Goal: Task Accomplishment & Management: Complete application form

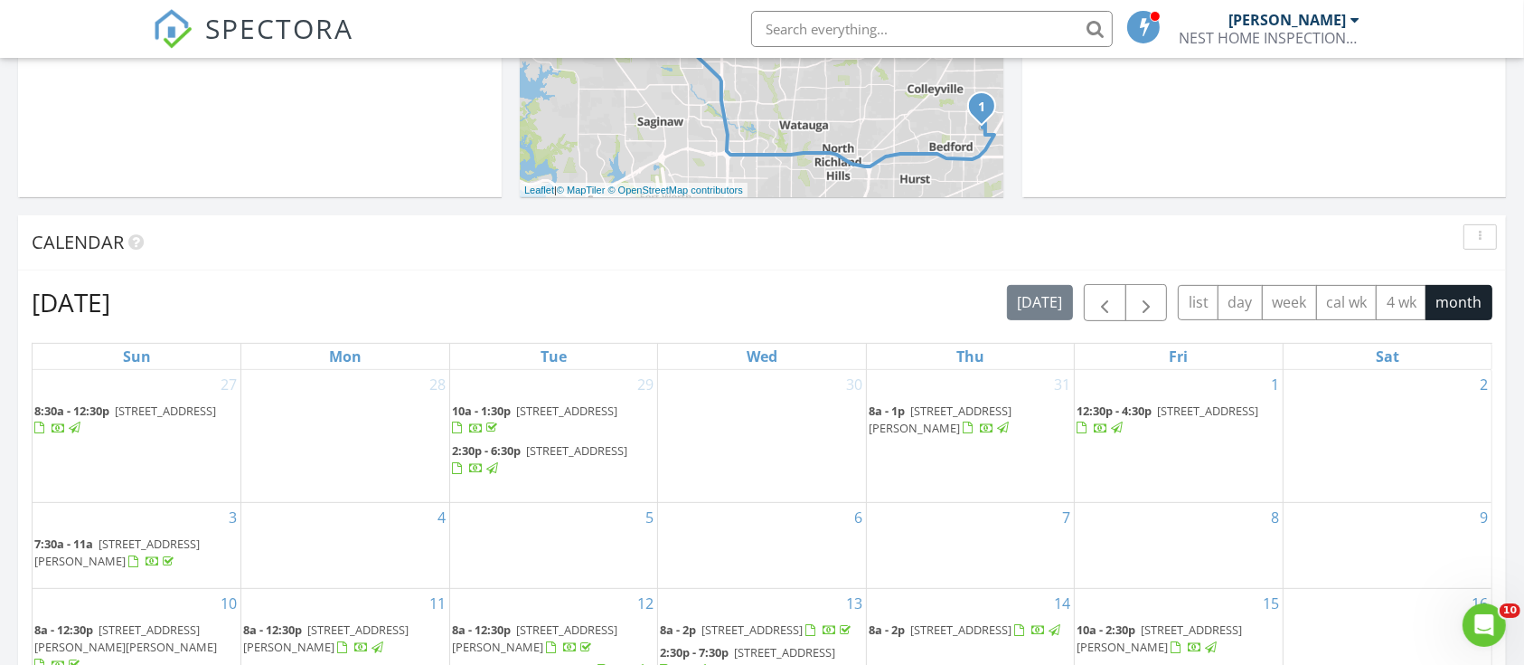
scroll to position [1162, 0]
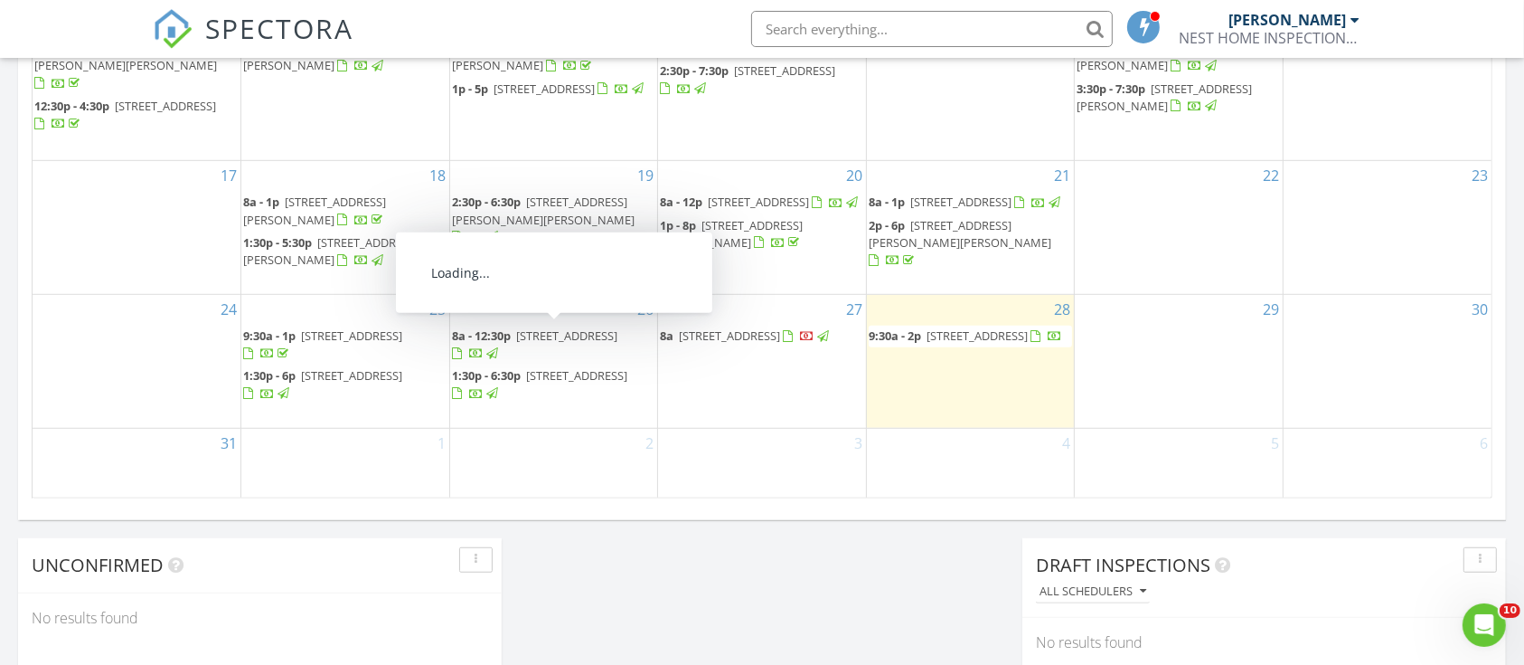
click at [517, 335] on span "4017 Westmont Ct, Bedford 76021" at bounding box center [566, 335] width 101 height 16
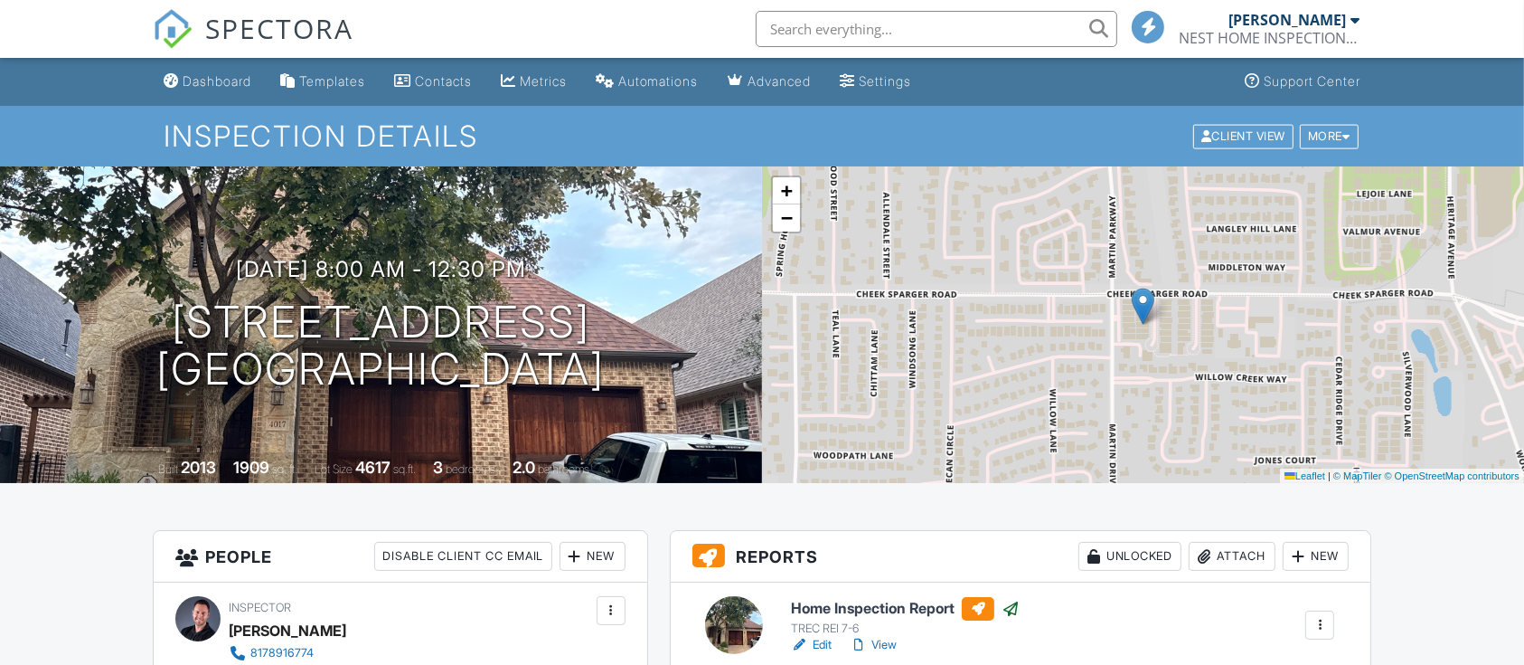
click at [886, 642] on link "View" at bounding box center [873, 645] width 47 height 18
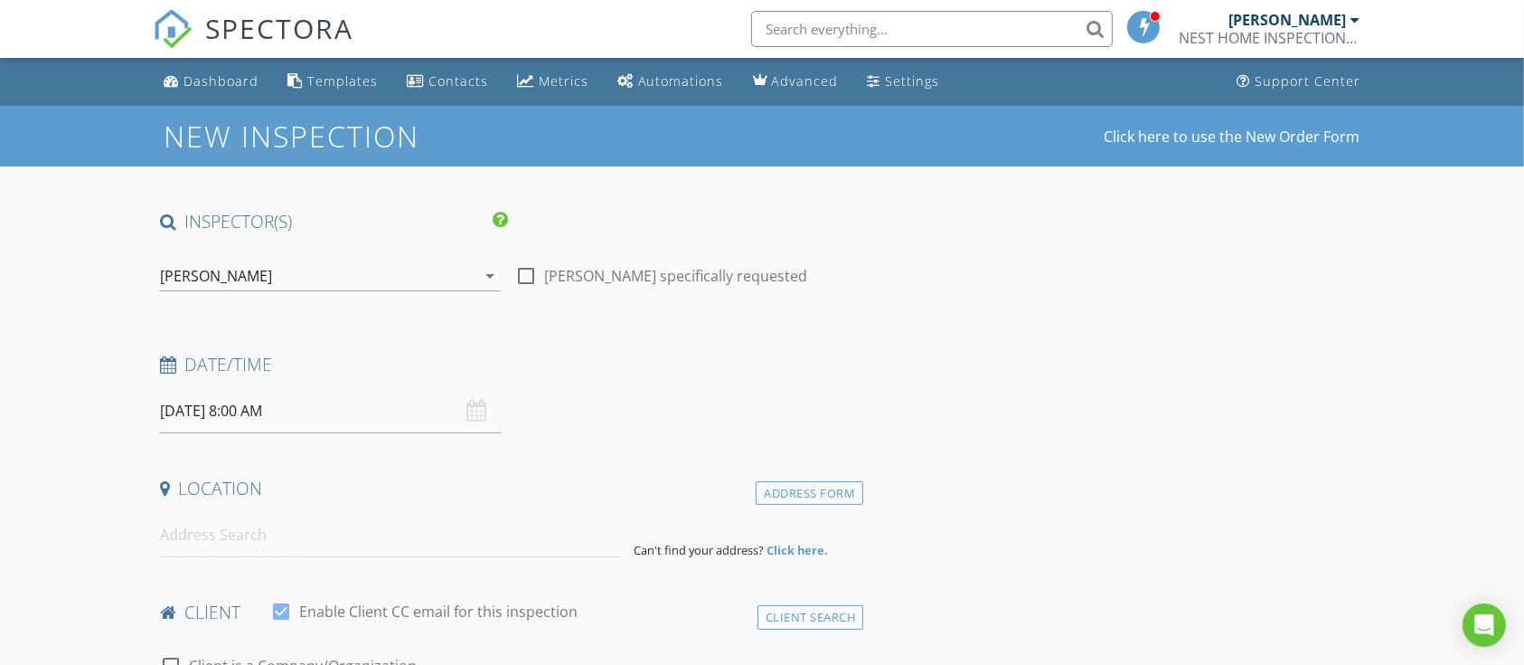
type input "Dorothee"
type input "[PERSON_NAME]"
type input "dcnygren@gmail.com"
type input "915-613-9621"
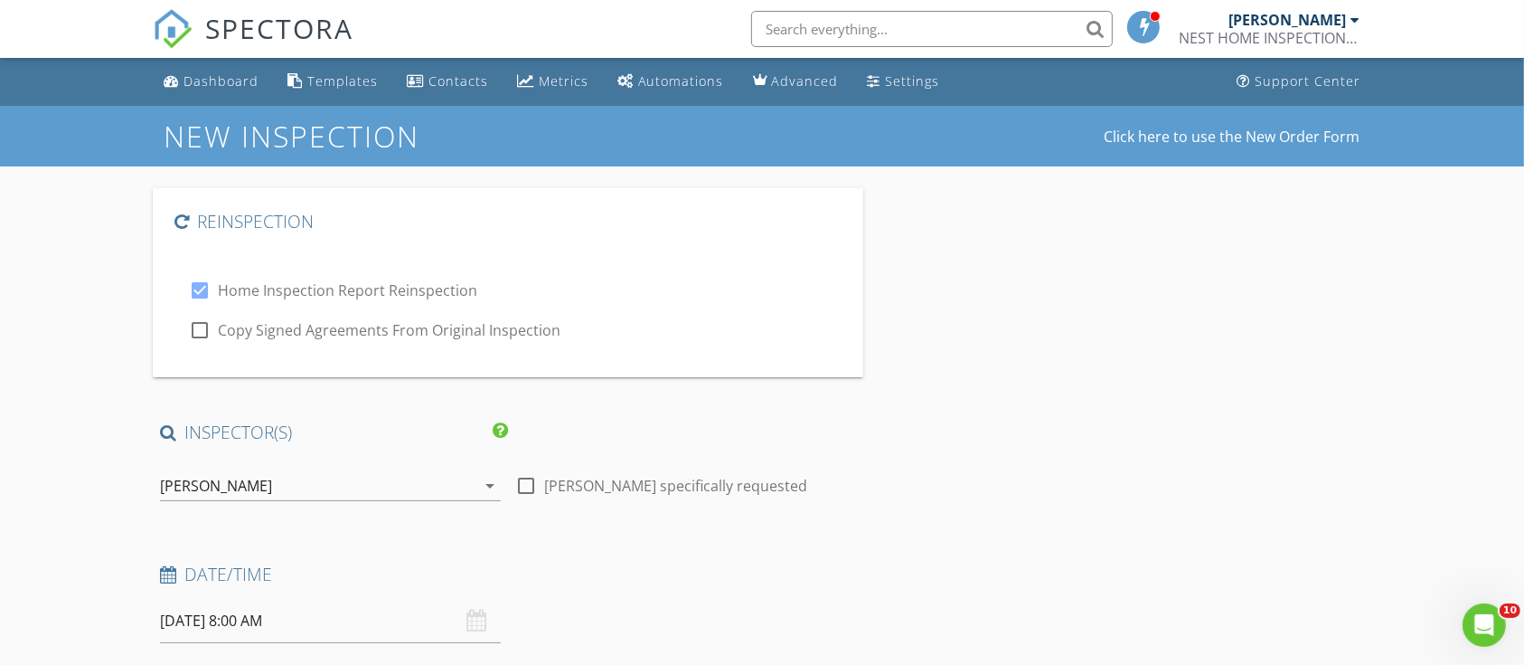
click at [202, 338] on div at bounding box center [199, 330] width 31 height 31
checkbox input "true"
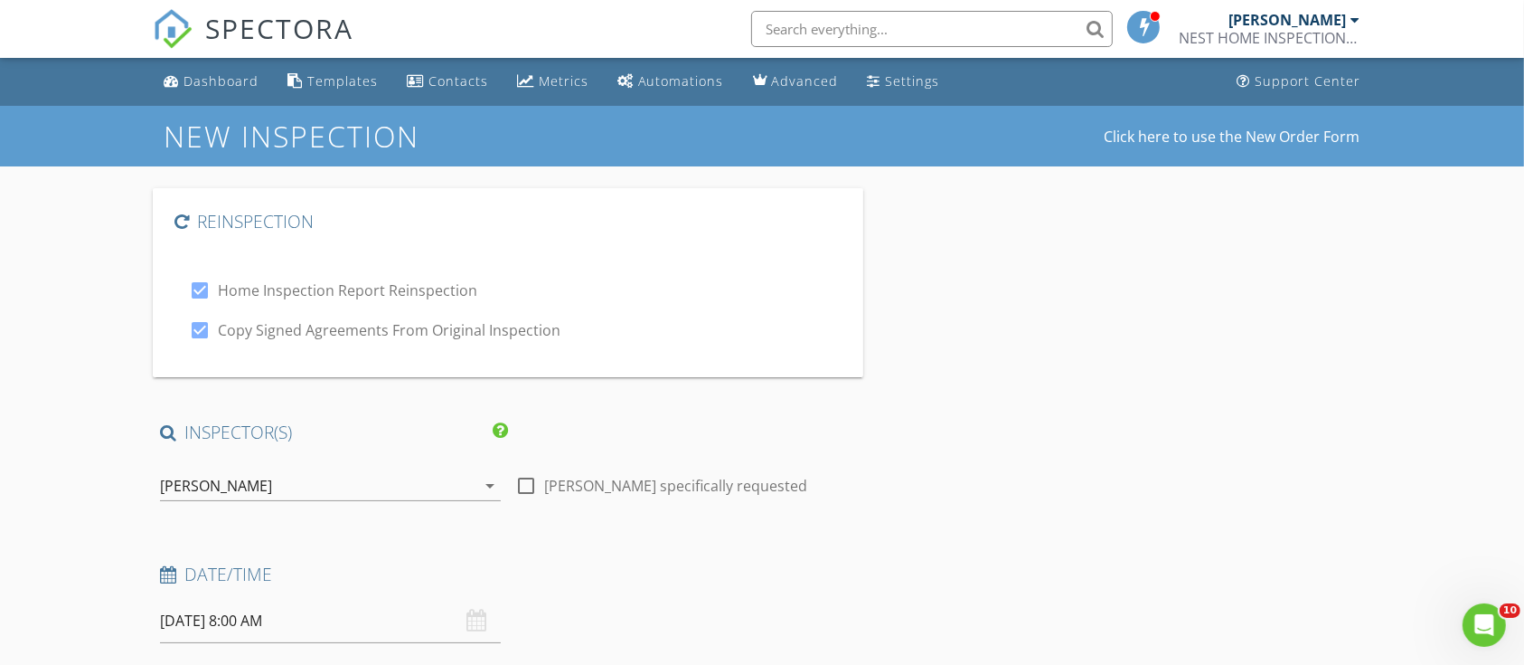
click at [219, 499] on div "[PERSON_NAME]" at bounding box center [318, 485] width 316 height 29
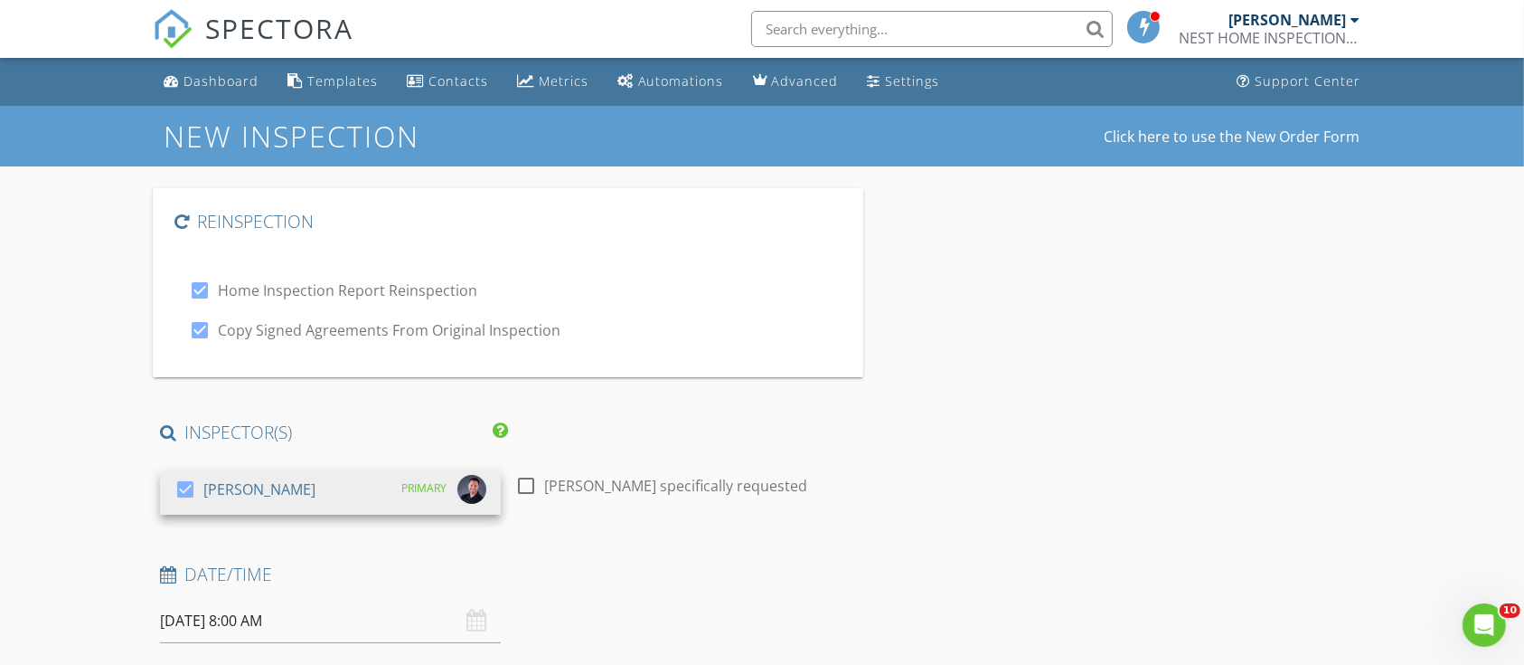
click at [335, 628] on input "[DATE] 8:00 AM" at bounding box center [330, 621] width 341 height 44
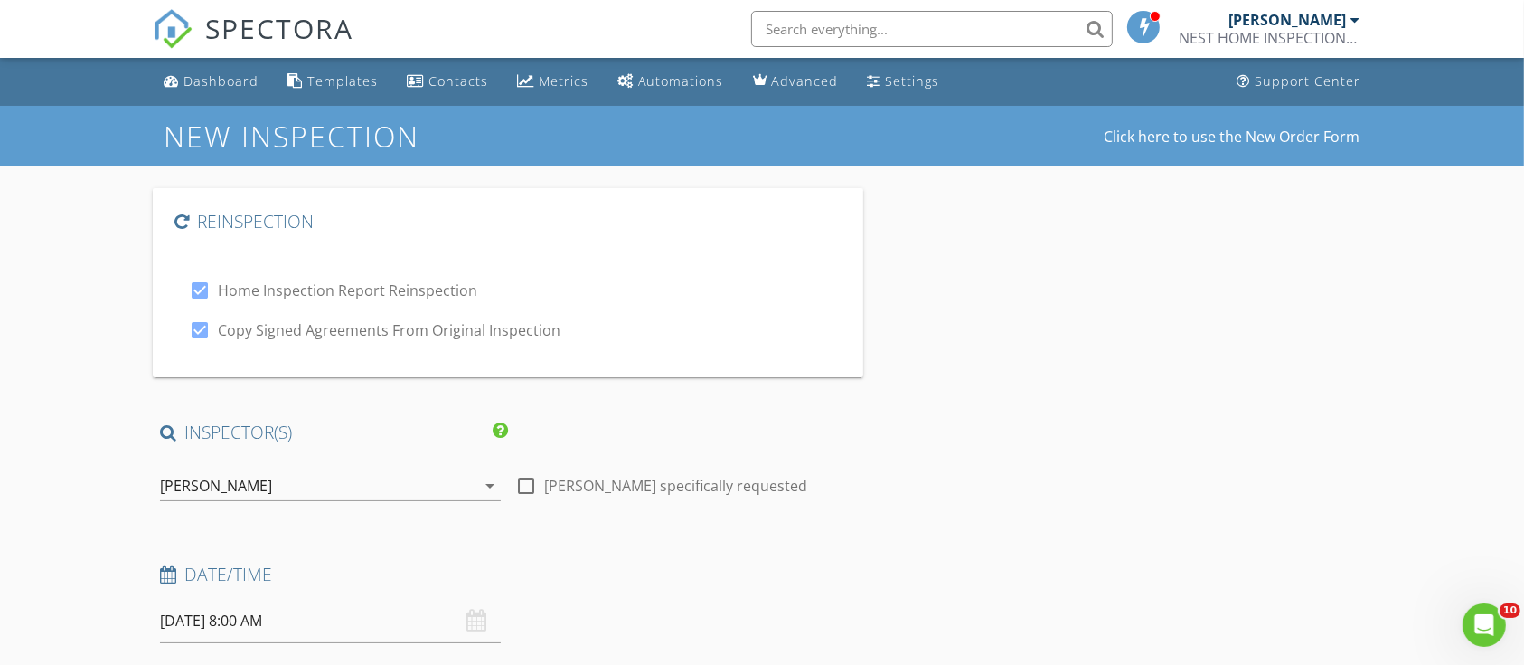
click at [201, 624] on input "[DATE] 8:00 AM" at bounding box center [330, 621] width 341 height 44
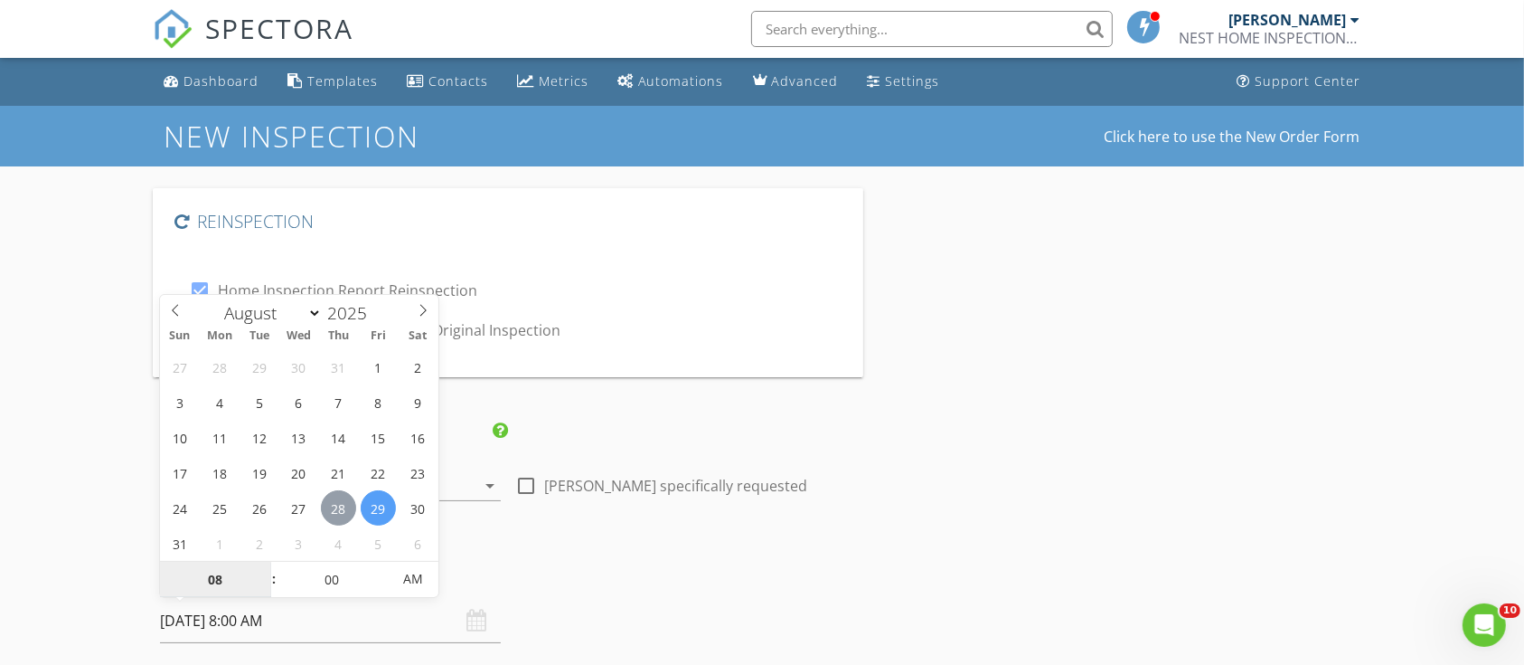
type input "08/28/2025 8:00 AM"
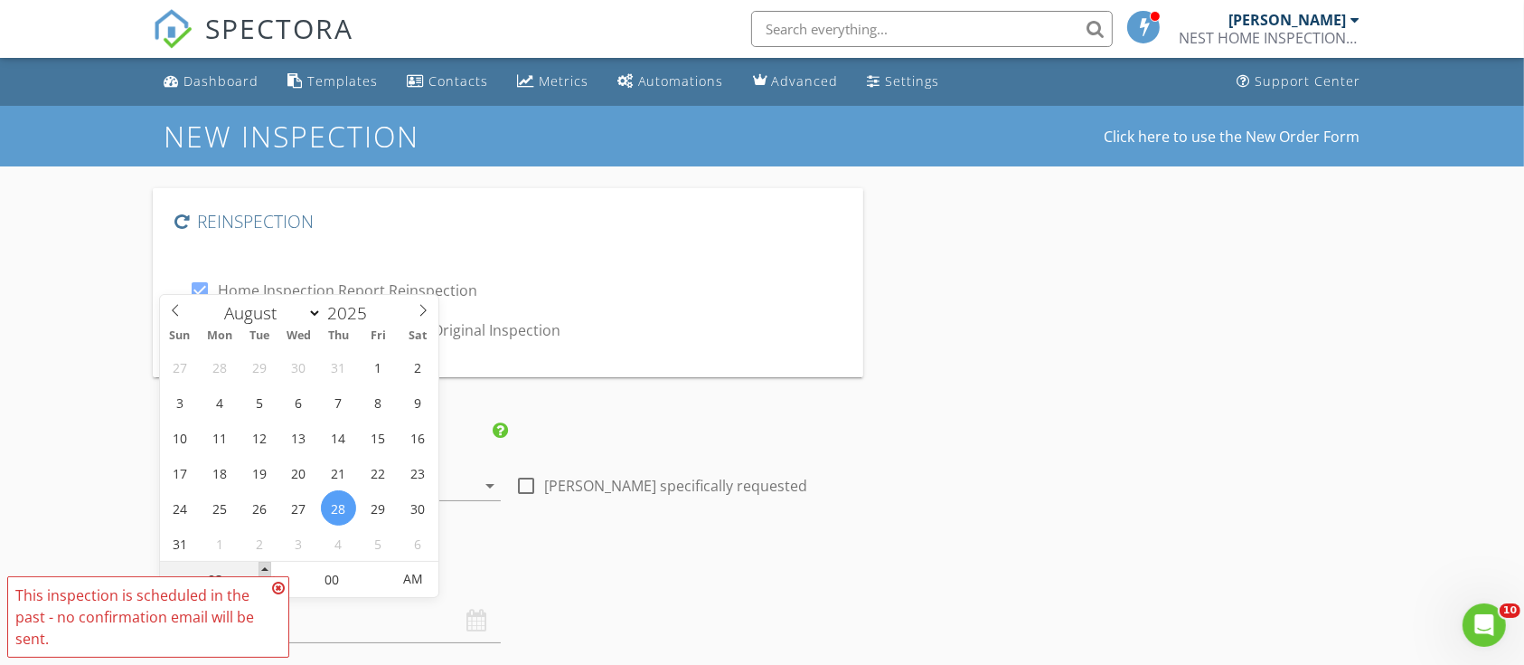
type input "09"
type input "08/28/2025 9:00 AM"
click at [262, 571] on span at bounding box center [265, 570] width 13 height 18
type input "10"
type input "08/28/2025 10:00 AM"
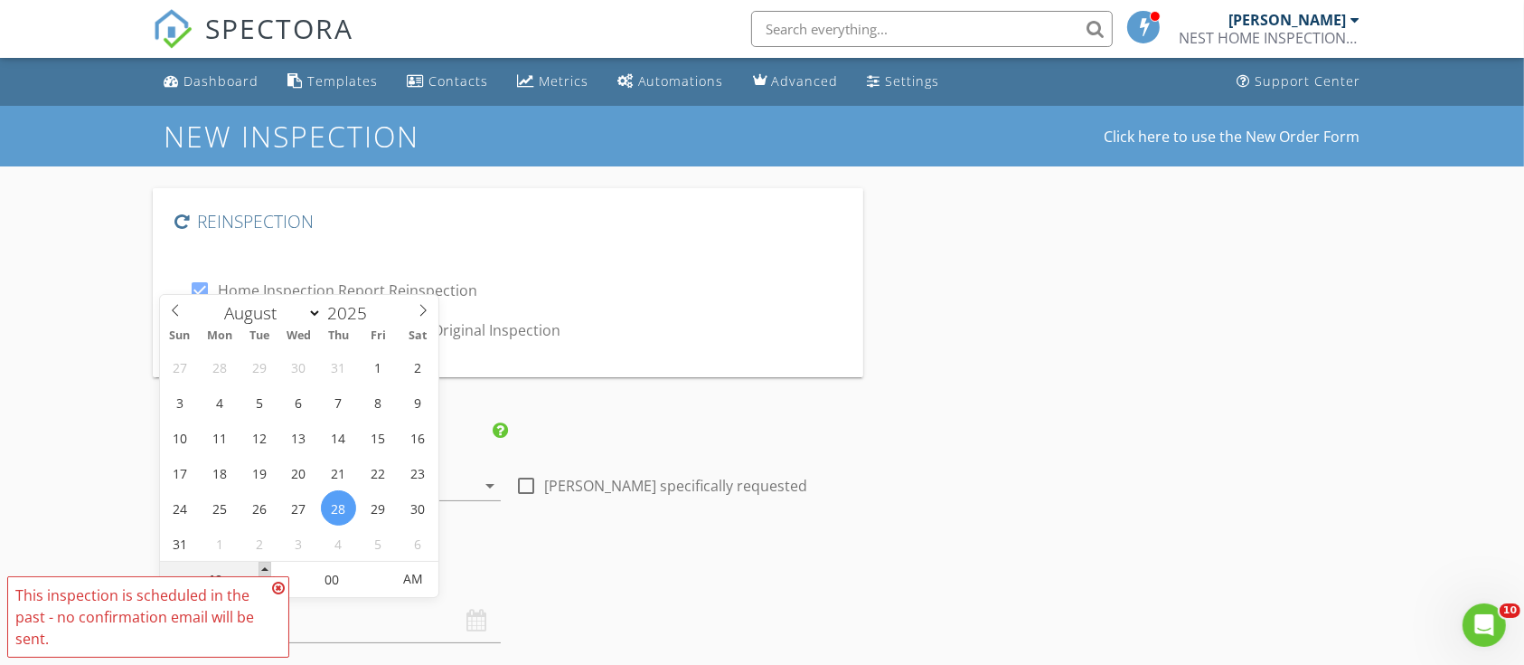
click at [262, 571] on span at bounding box center [265, 570] width 13 height 18
type input "11"
type input "08/28/2025 11:00 AM"
click at [262, 571] on span at bounding box center [265, 570] width 13 height 18
type input "12"
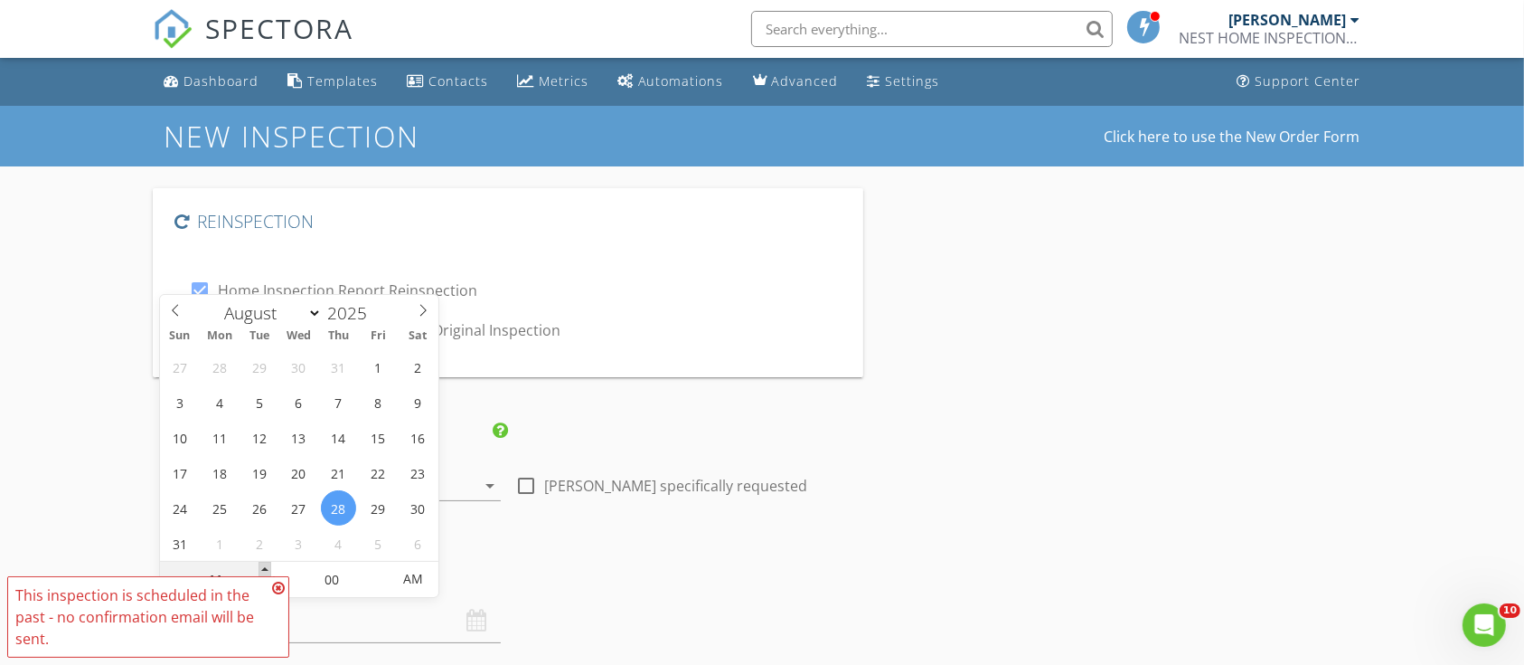
type input "08/28/2025 12:00 PM"
click at [262, 571] on span at bounding box center [265, 570] width 13 height 18
type input "01"
type input "08/28/2025 1:00 PM"
click at [262, 571] on span at bounding box center [265, 570] width 13 height 18
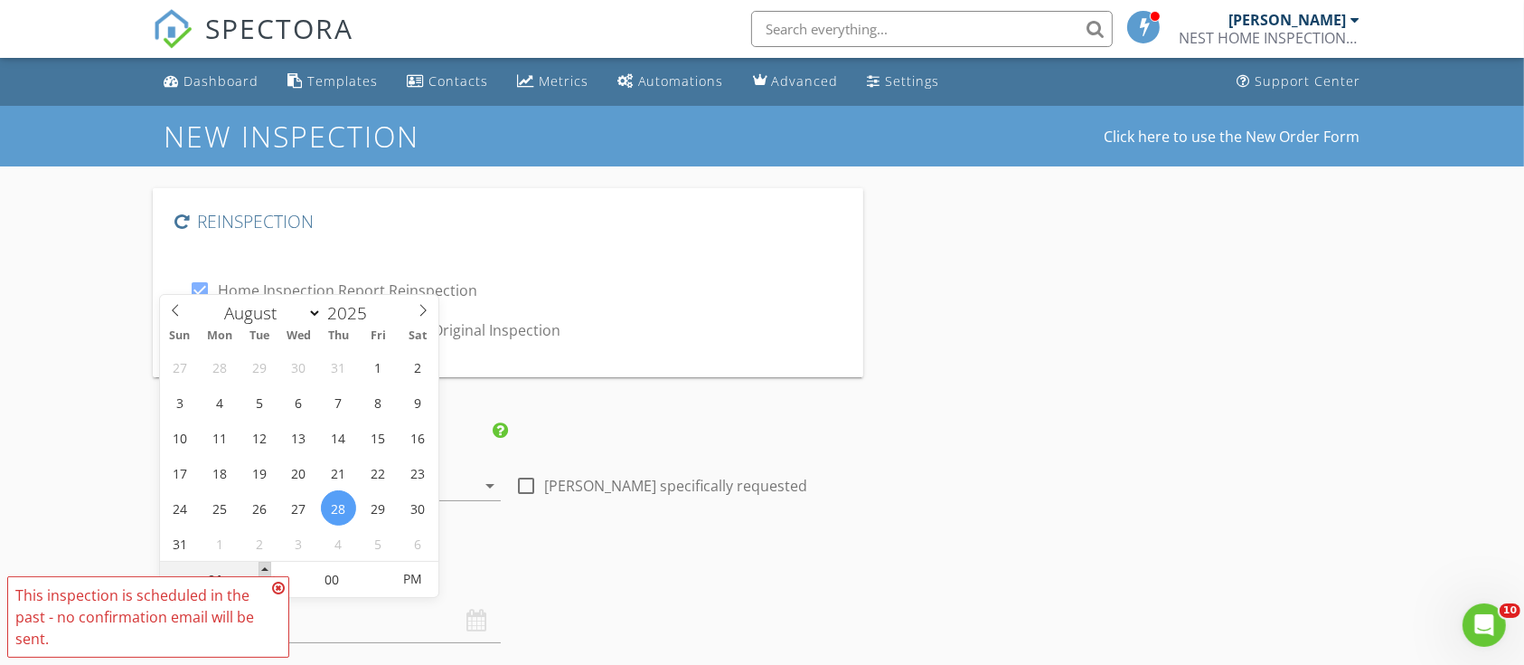
type input "02"
type input "08/28/2025 2:00 PM"
click at [264, 570] on span at bounding box center [265, 570] width 13 height 18
type input "05"
type input "08/28/2025 2:05 PM"
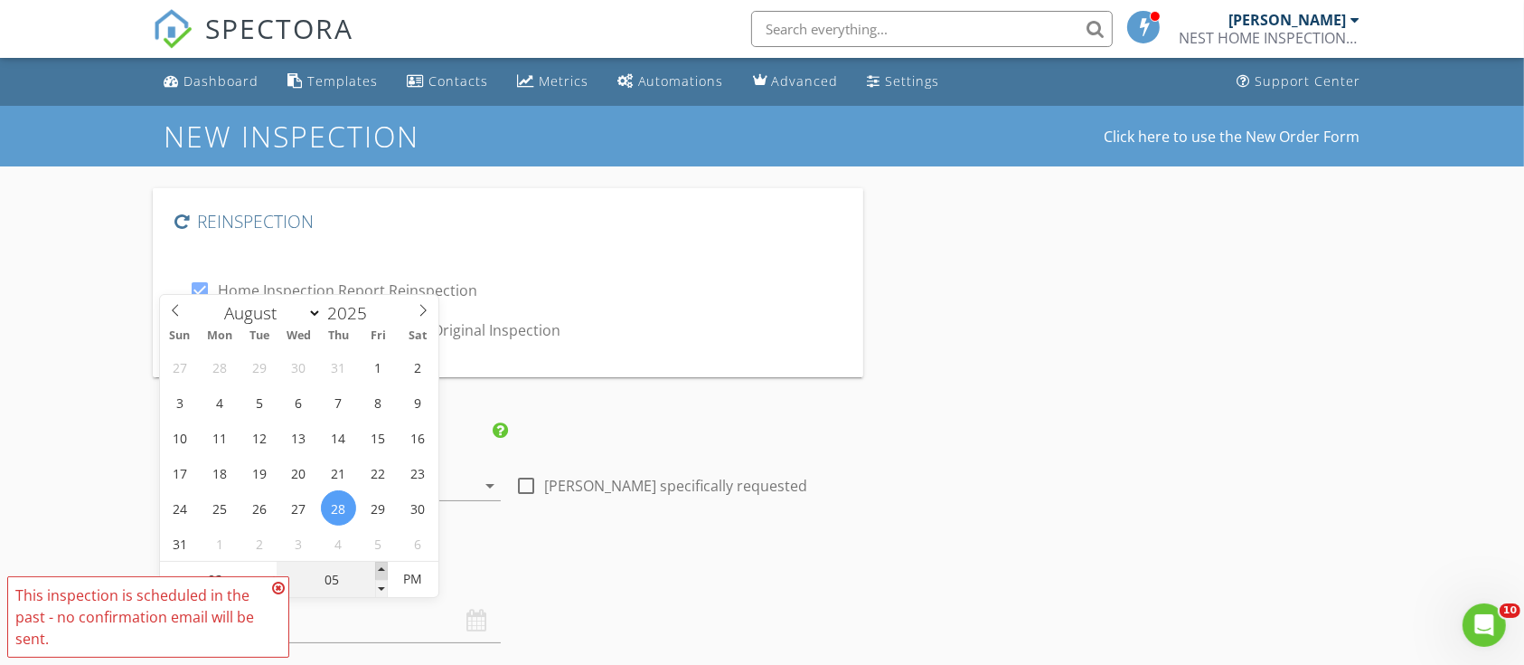
click at [380, 565] on span at bounding box center [381, 570] width 13 height 18
type input "10"
type input "08/28/2025 2:10 PM"
click at [380, 565] on span at bounding box center [381, 570] width 13 height 18
type input "15"
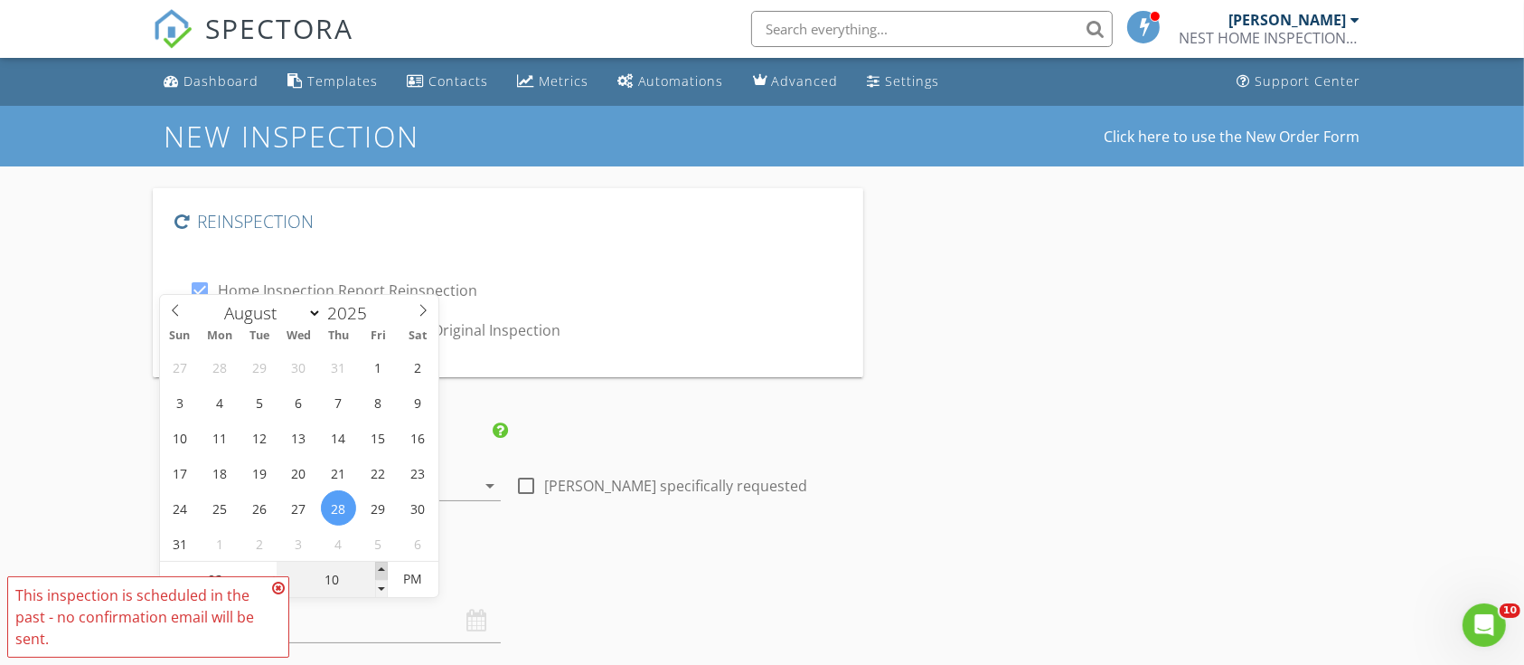
type input "08/28/2025 2:15 PM"
click at [380, 565] on span at bounding box center [381, 570] width 13 height 18
type input "20"
type input "08/28/2025 2:20 PM"
click at [380, 565] on span at bounding box center [381, 570] width 13 height 18
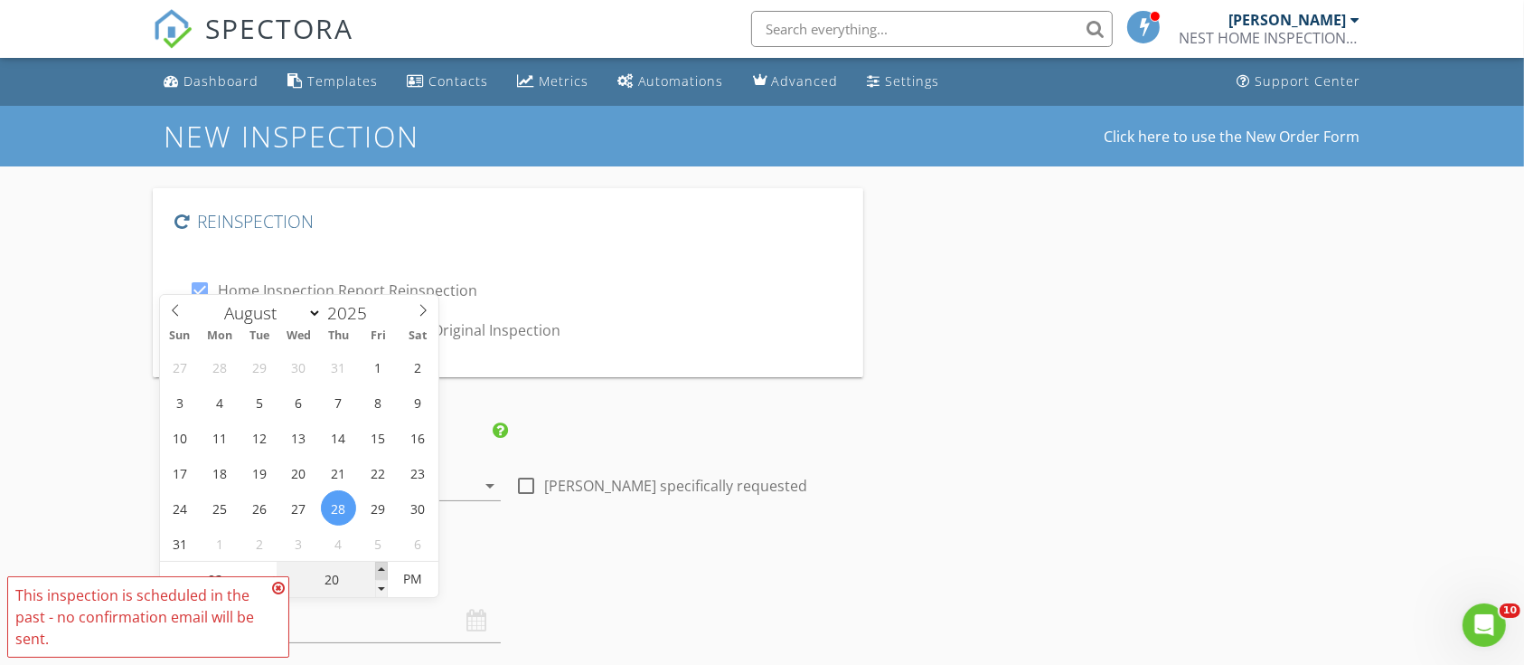
type input "25"
type input "08/28/2025 2:25 PM"
click at [380, 565] on span at bounding box center [381, 570] width 13 height 18
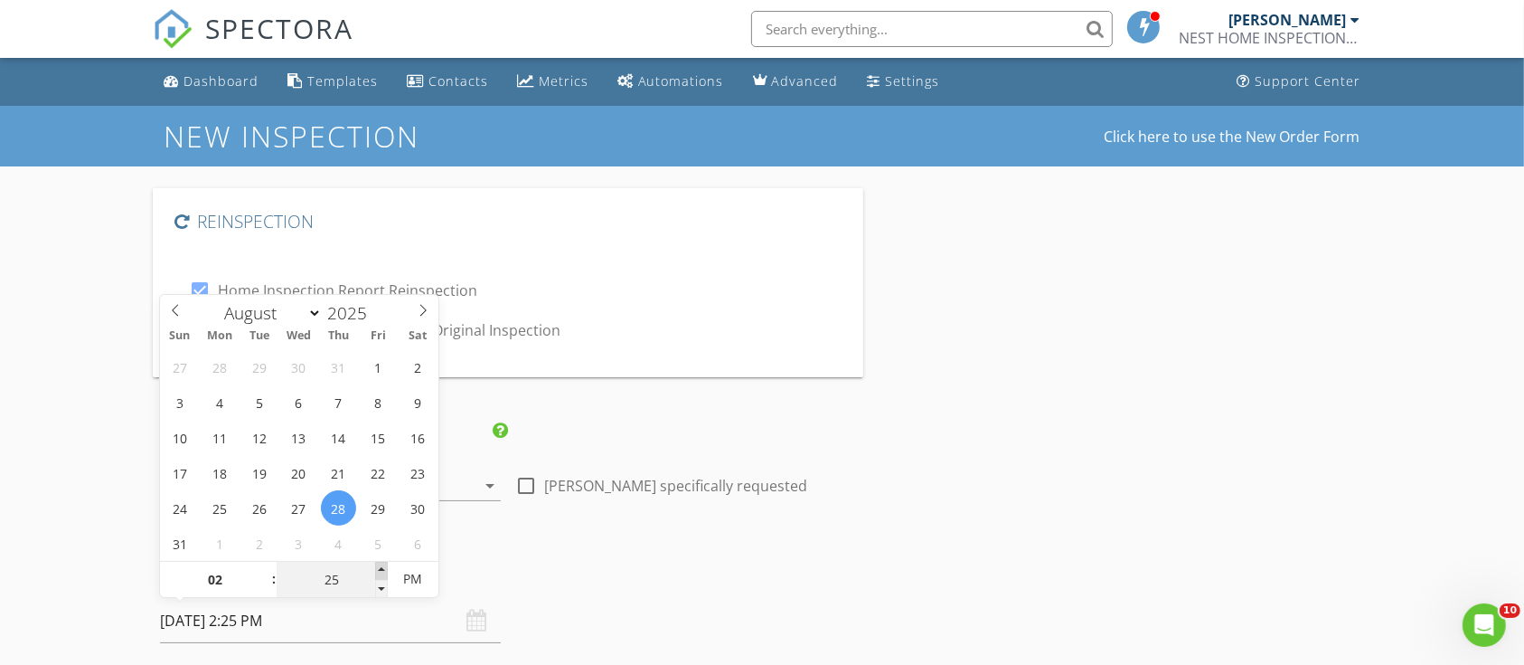
type input "30"
type input "08/28/2025 2:30 PM"
click at [380, 565] on span at bounding box center [381, 570] width 13 height 18
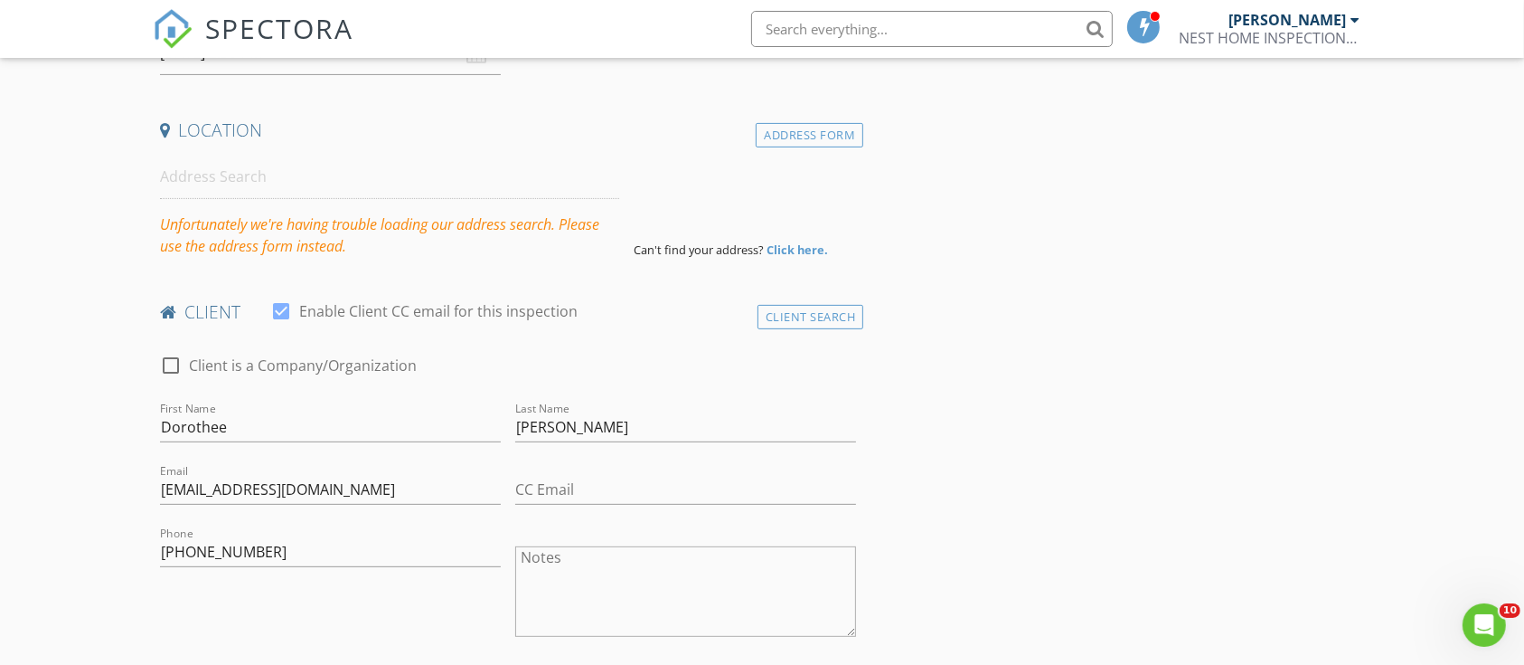
scroll to position [589, 0]
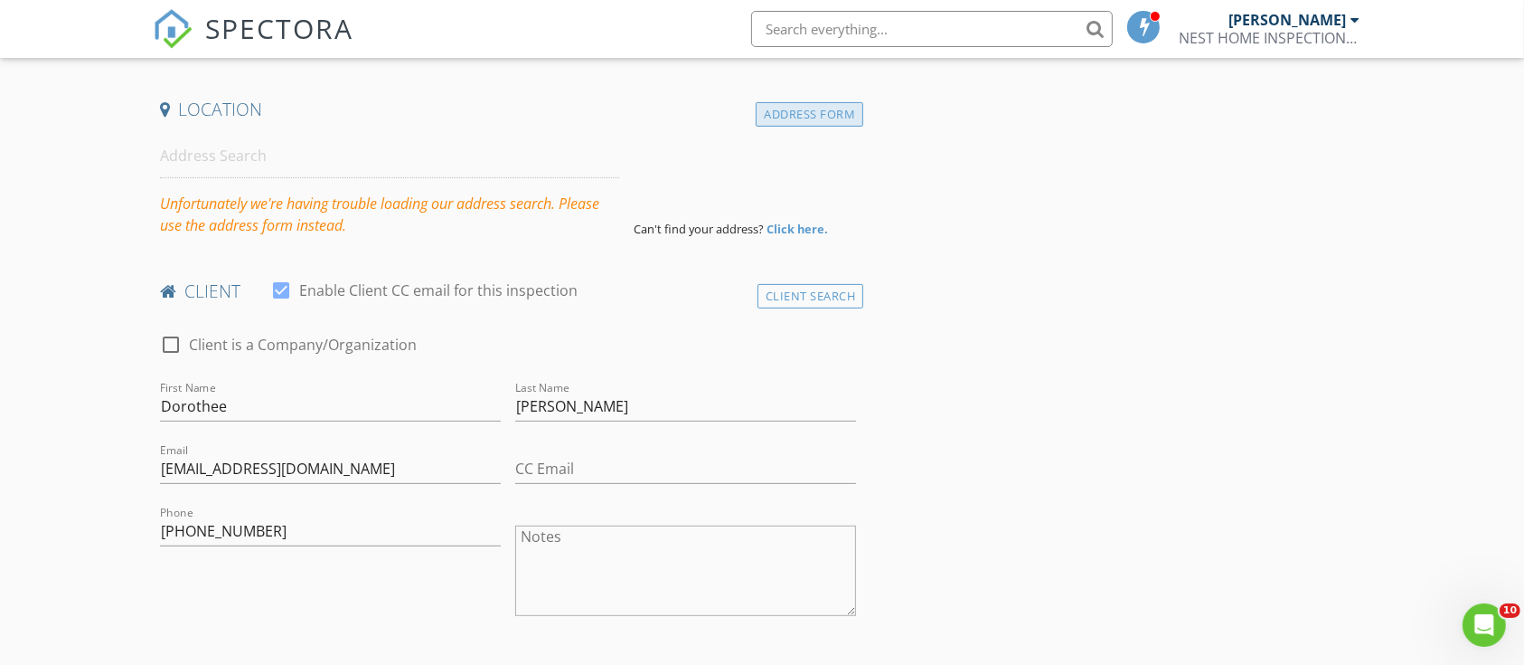
click at [776, 114] on div "Address Form" at bounding box center [810, 114] width 108 height 24
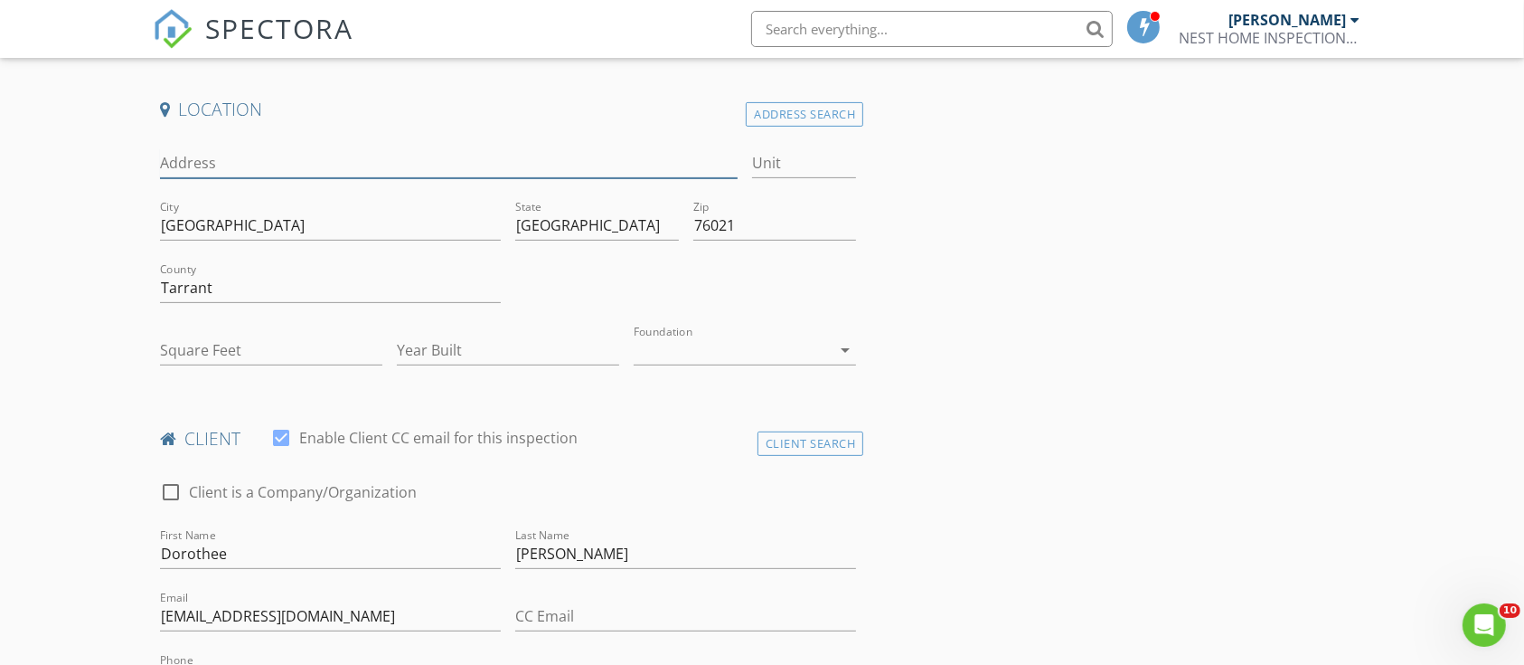
click at [229, 161] on input "Address" at bounding box center [449, 163] width 579 height 30
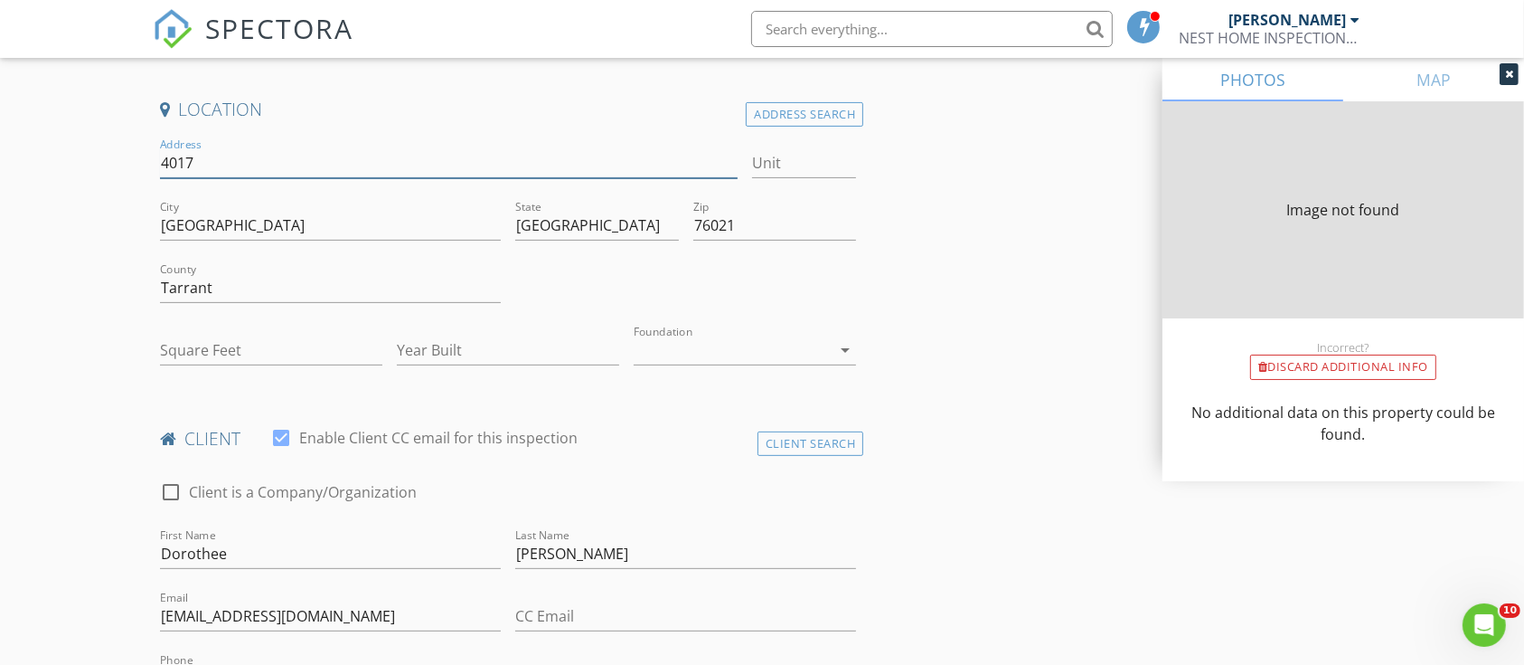
type input "[STREET_ADDRESS]"
type input "0"
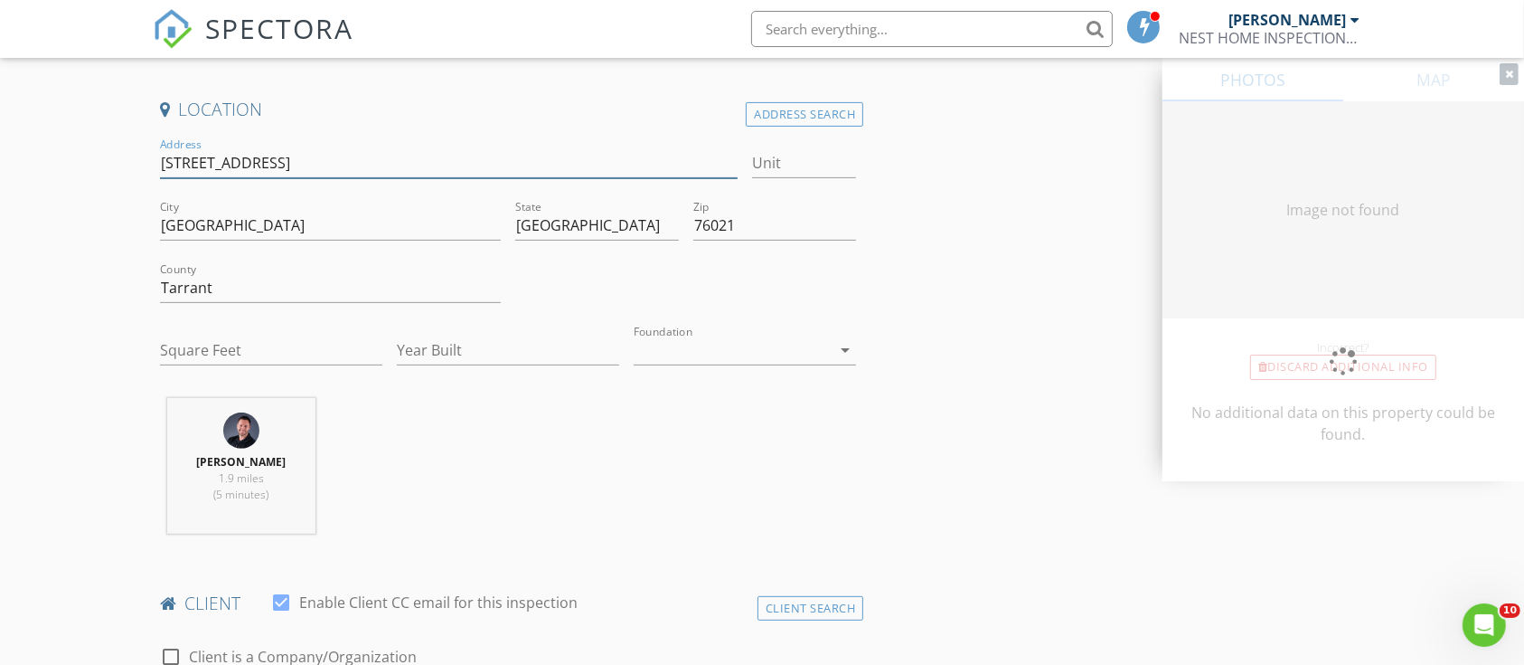
type input "1909"
type input "2013"
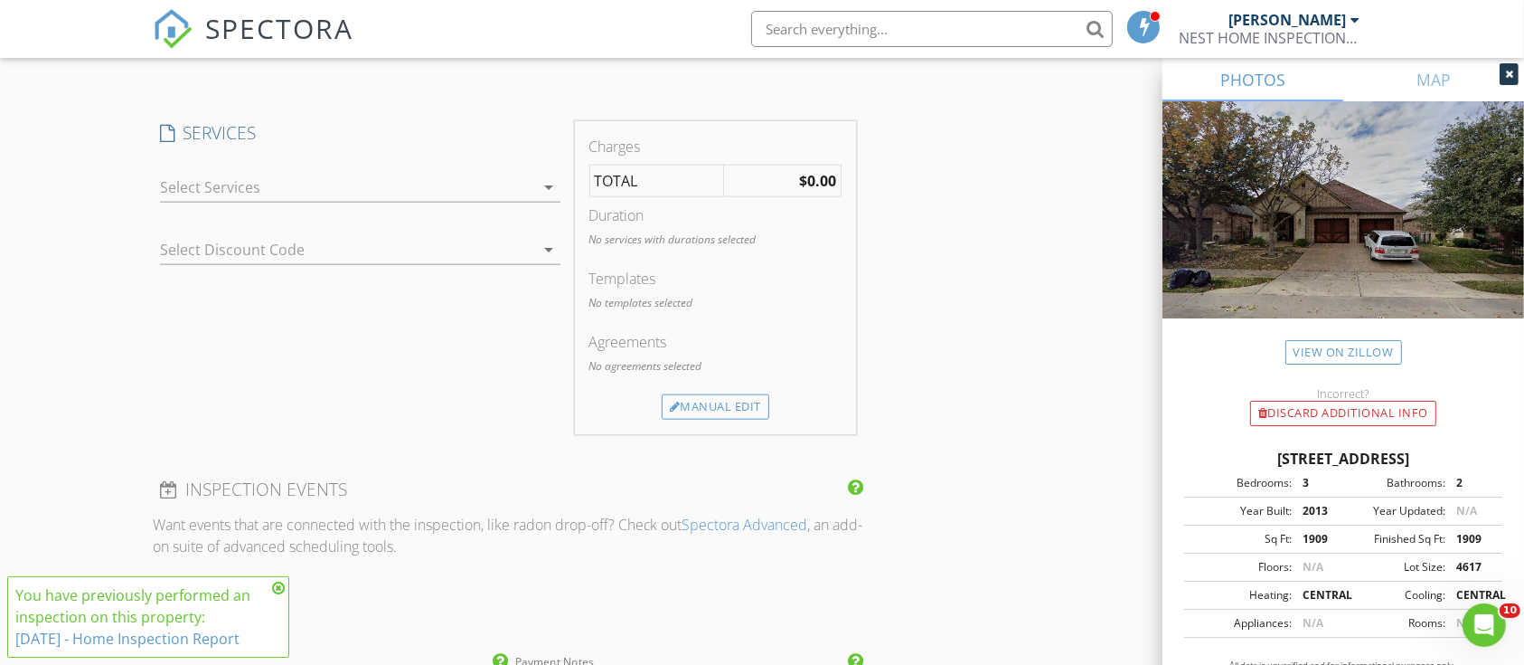
scroll to position [2160, 0]
click at [683, 401] on div "Manual Edit" at bounding box center [716, 401] width 108 height 25
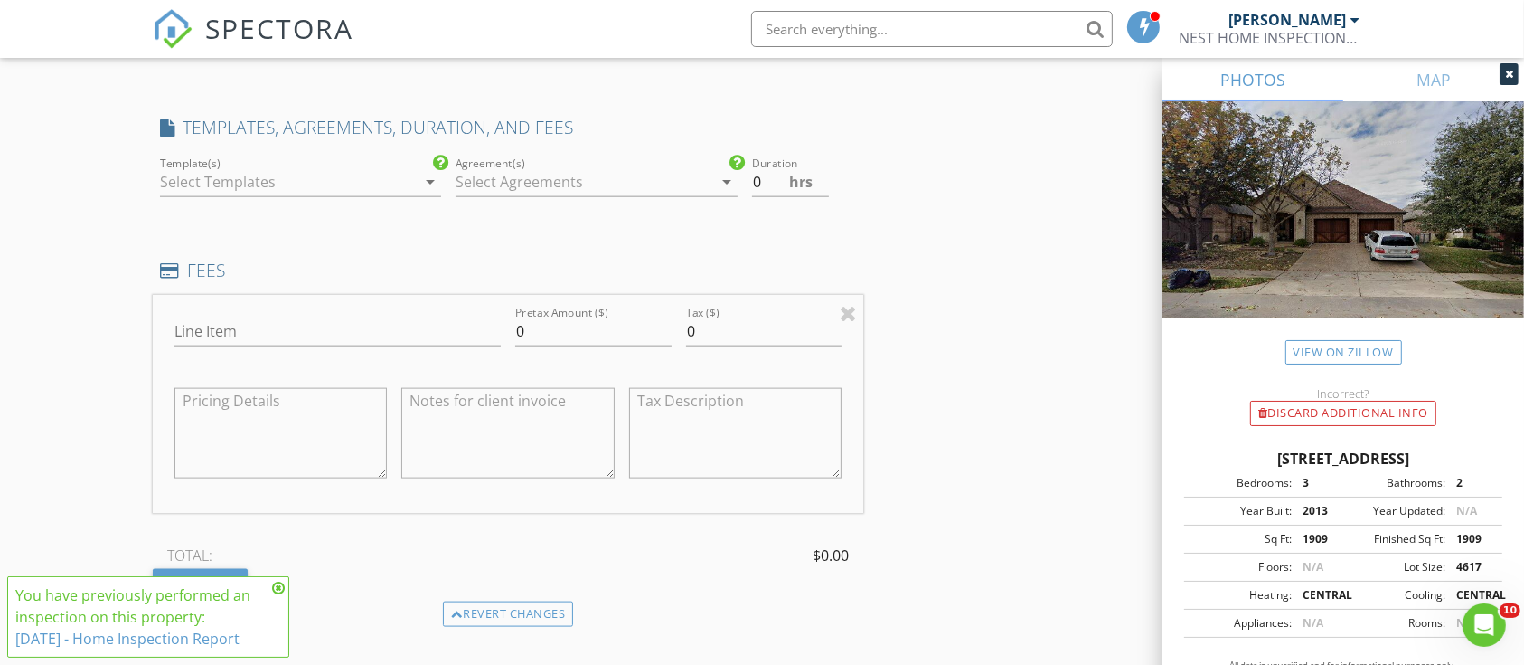
click at [1045, 314] on div "Reinspection check_box Home Inspection Report Reinspection check_box Copy Signe…" at bounding box center [763, 192] width 1220 height 4329
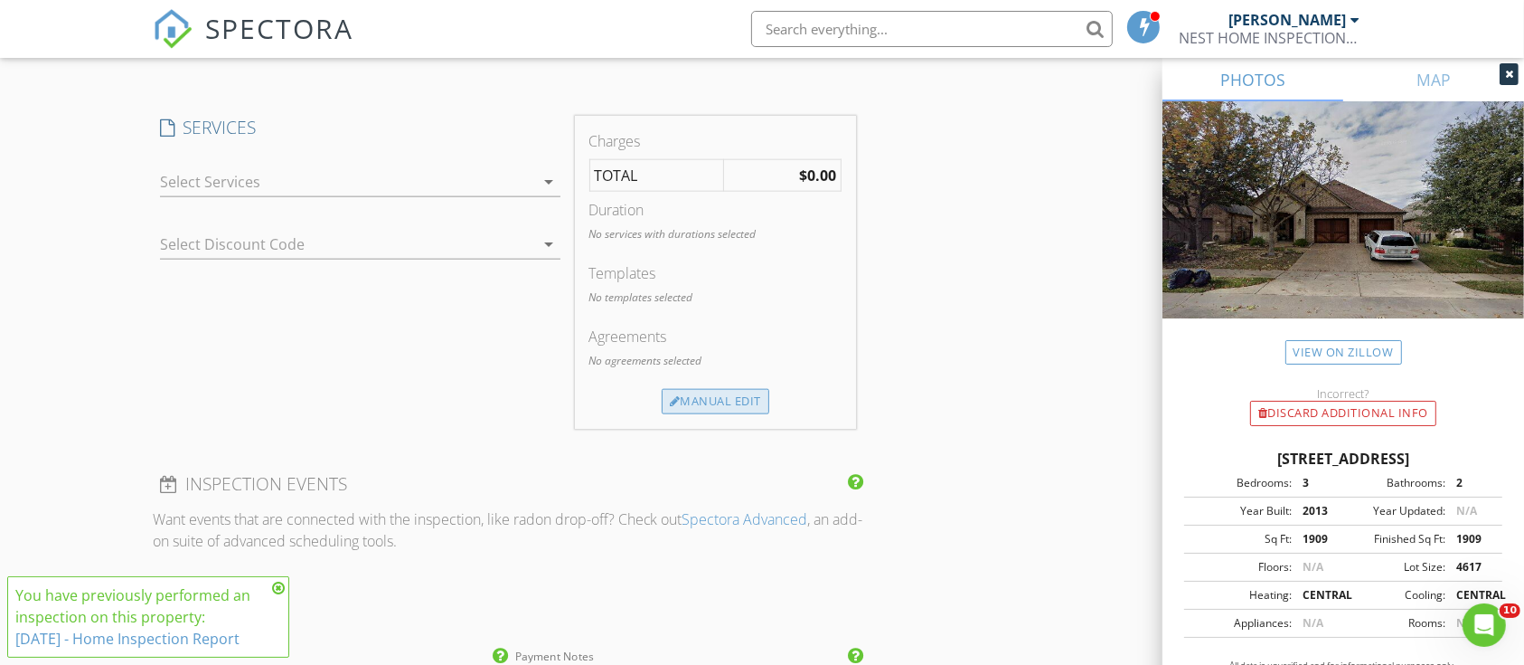
click at [711, 398] on div "Manual Edit" at bounding box center [716, 401] width 108 height 25
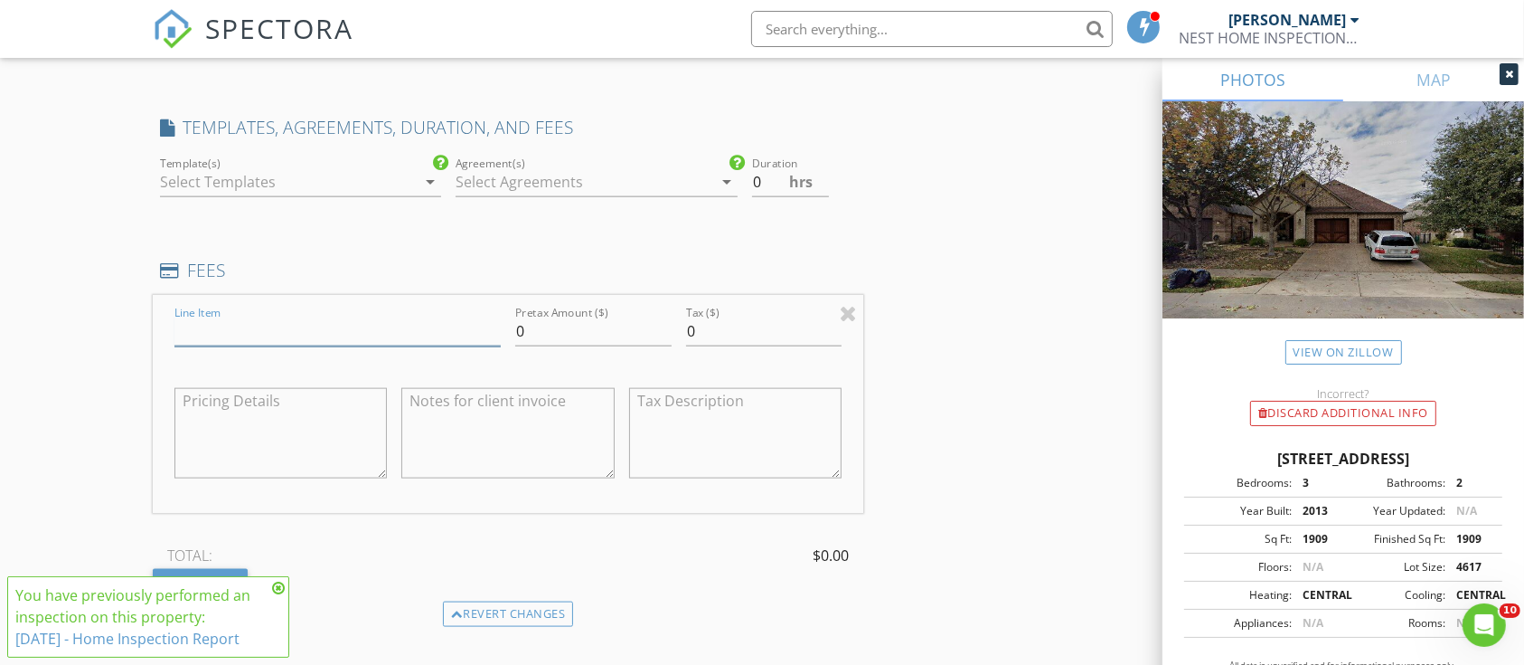
click at [262, 326] on input "Line Item" at bounding box center [337, 331] width 326 height 30
drag, startPoint x: 262, startPoint y: 326, endPoint x: 249, endPoint y: 337, distance: 17.4
drag, startPoint x: 249, startPoint y: 337, endPoint x: 217, endPoint y: 319, distance: 36.4
click at [217, 319] on input "Line Item" at bounding box center [337, 331] width 326 height 30
type input "Reinspection"
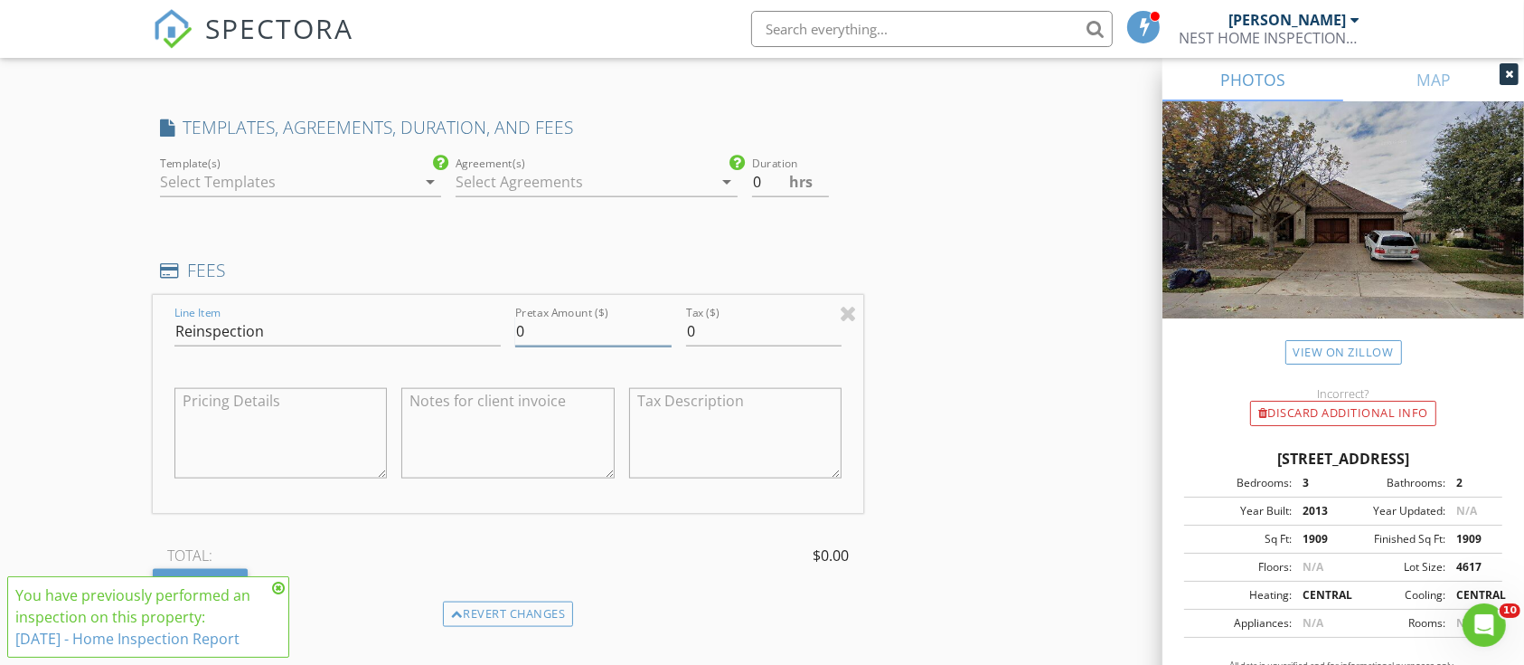
click at [539, 330] on input "0" at bounding box center [593, 331] width 156 height 30
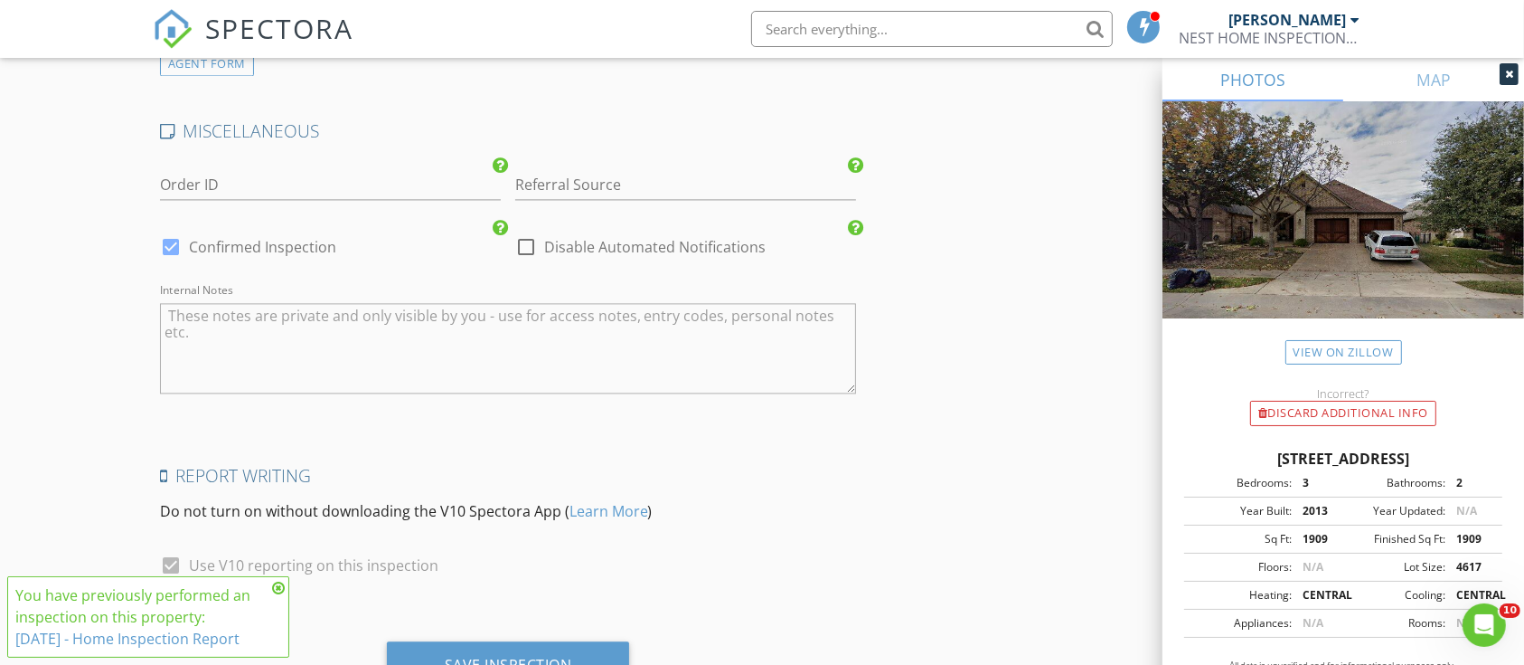
scroll to position [3891, 0]
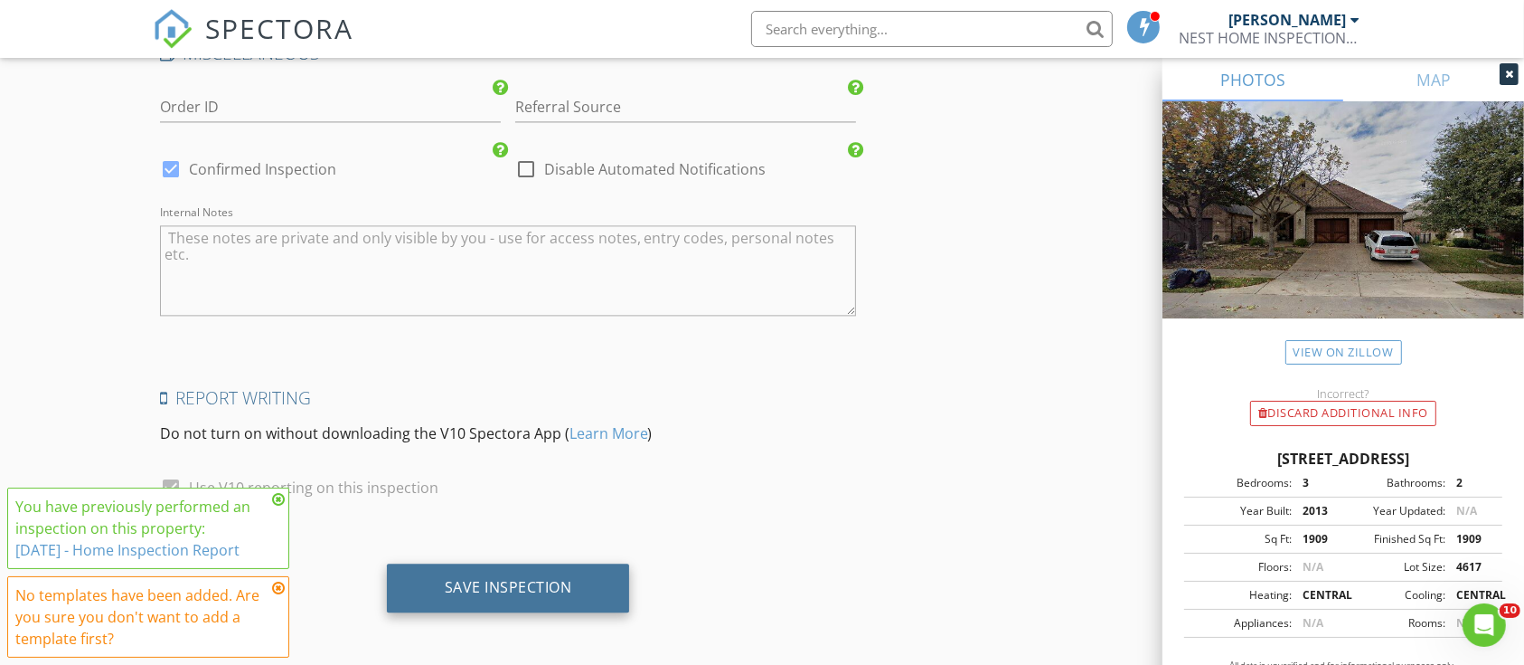
type input "175"
click at [495, 578] on div "Save Inspection" at bounding box center [508, 587] width 127 height 18
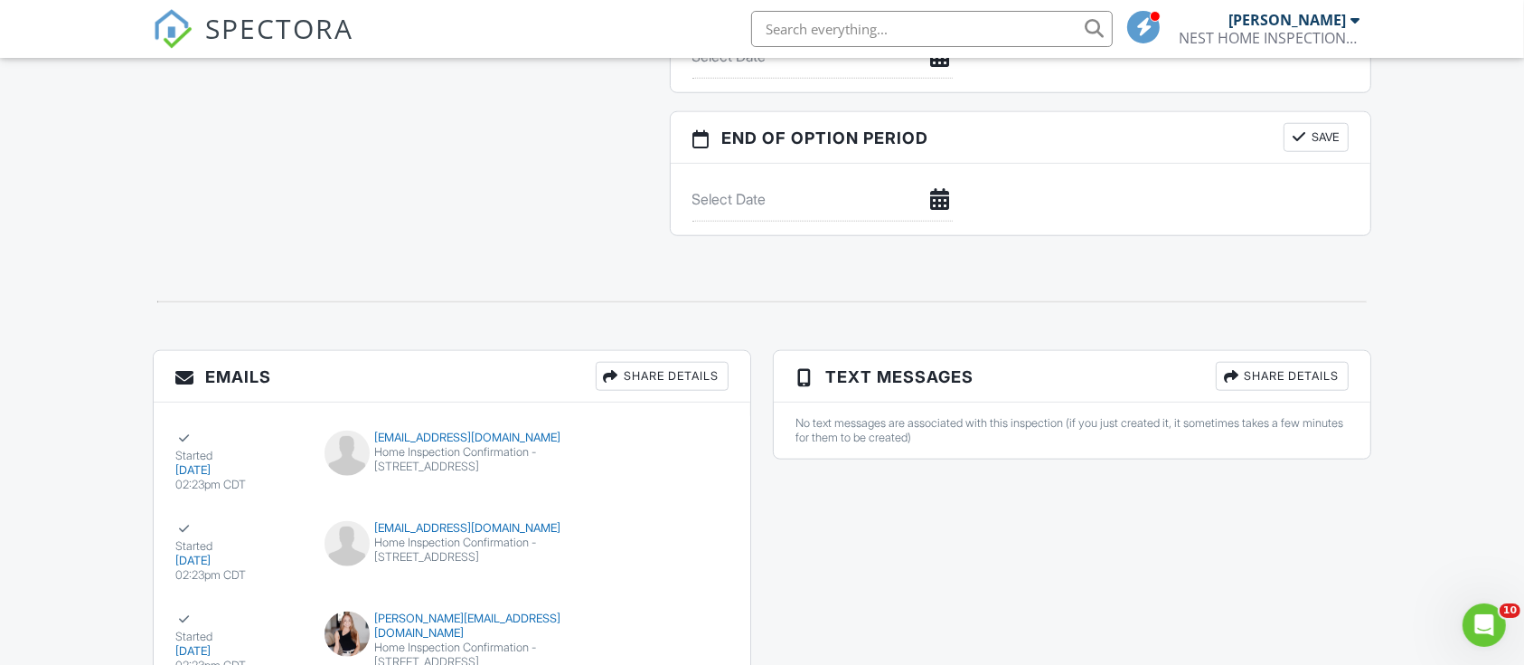
scroll to position [1815, 0]
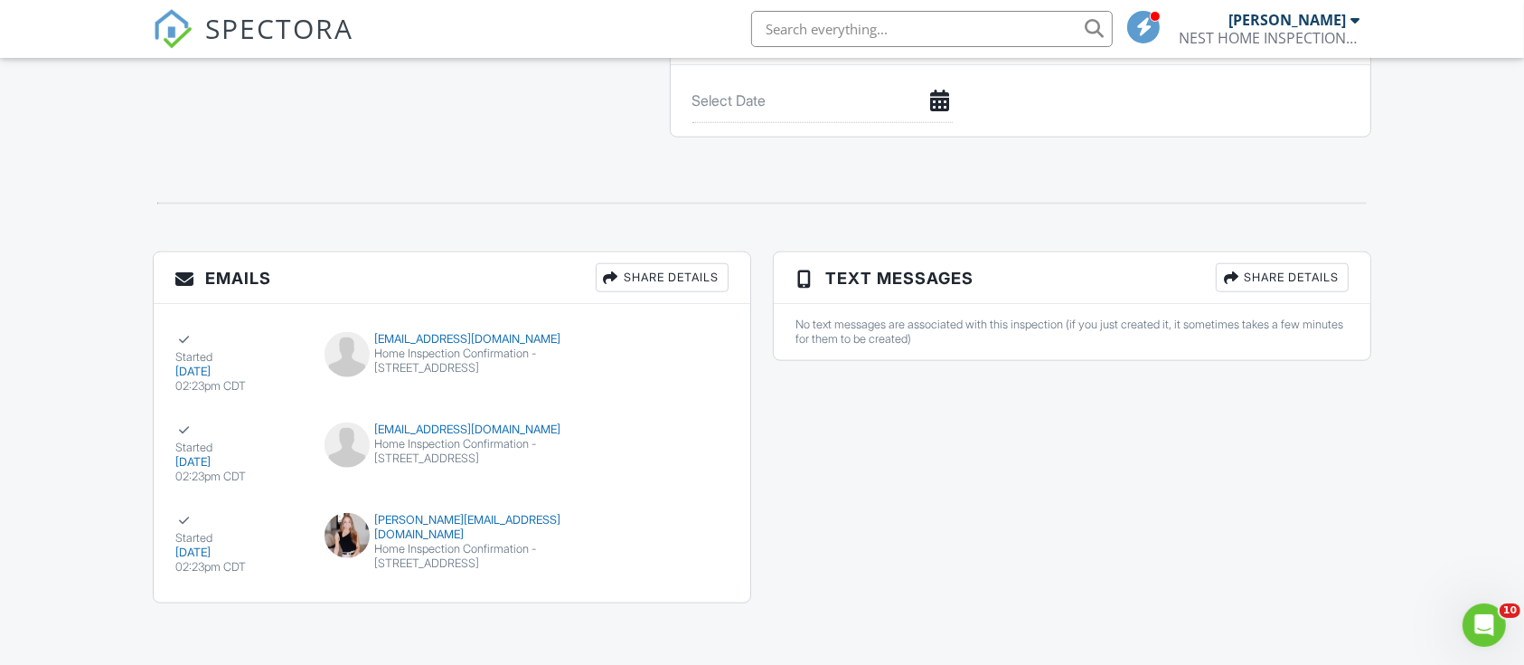
drag, startPoint x: 0, startPoint y: 0, endPoint x: 1541, endPoint y: 561, distance: 1640.2
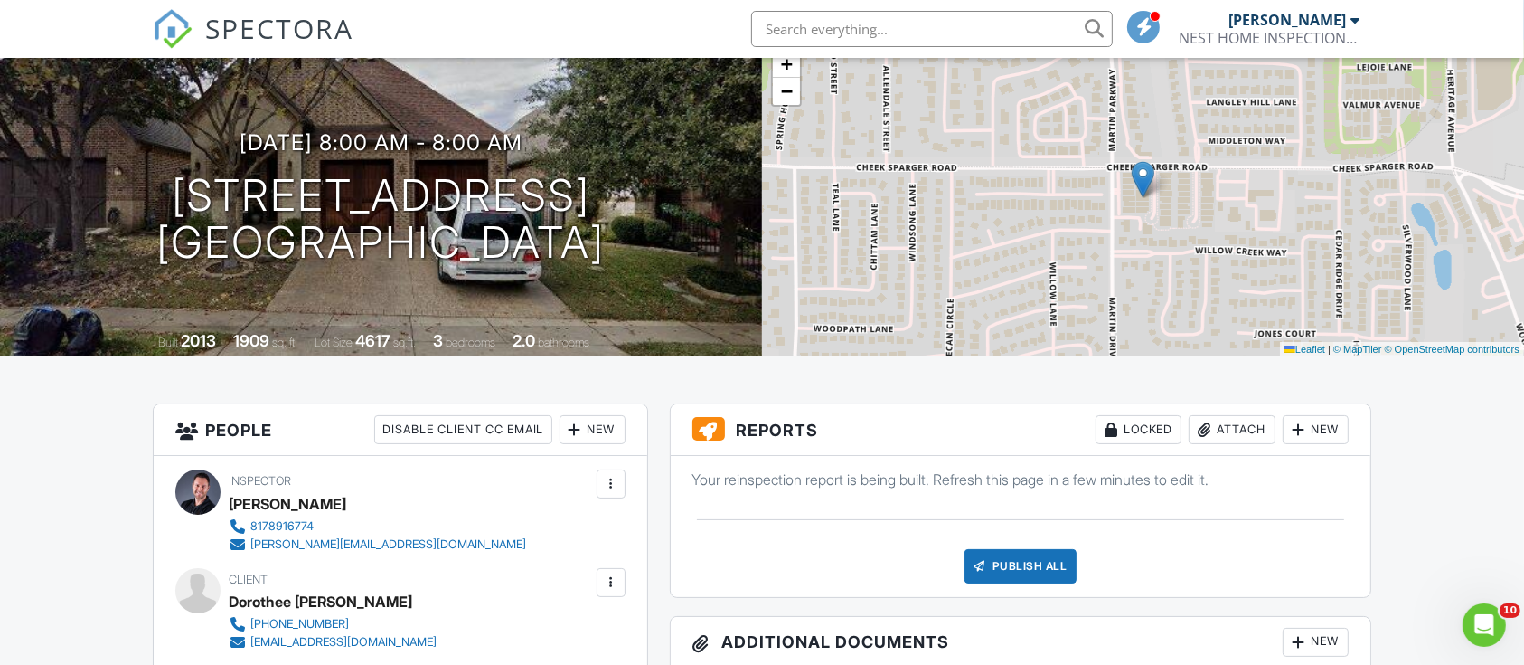
scroll to position [130, 0]
